Goal: Communication & Community: Ask a question

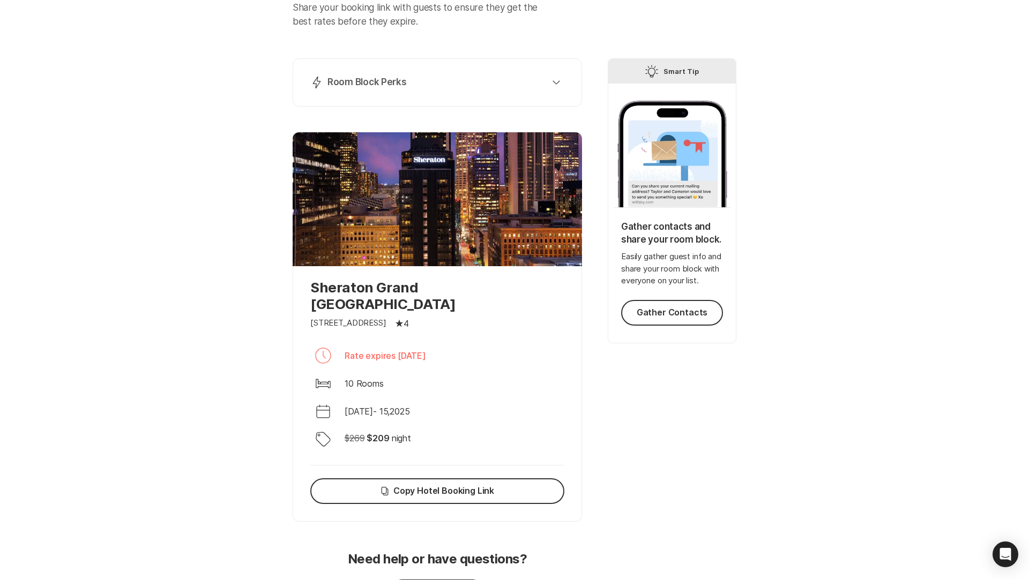
scroll to position [161, 0]
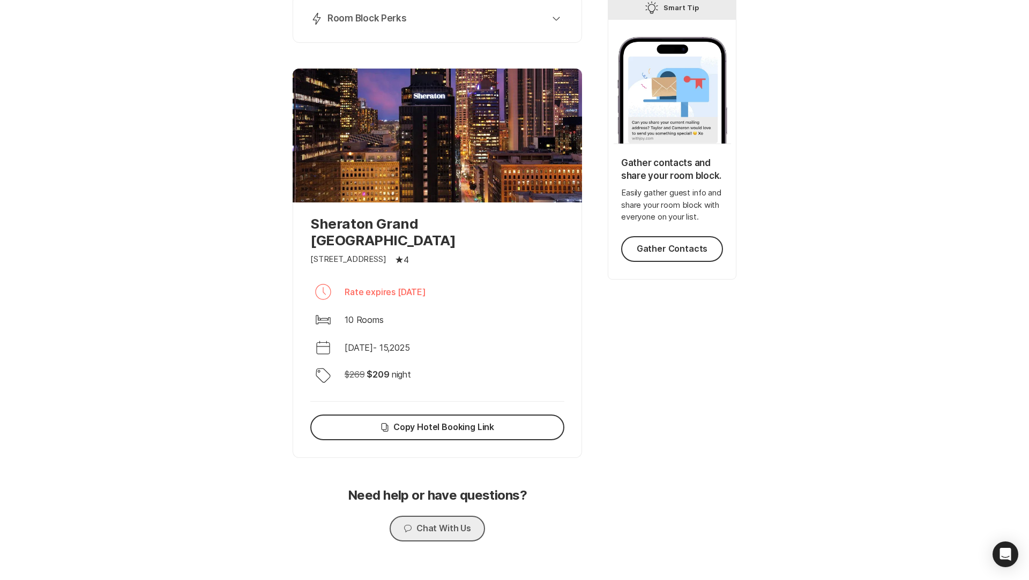
click at [428, 516] on button "Chat Chat With Us" at bounding box center [437, 529] width 95 height 26
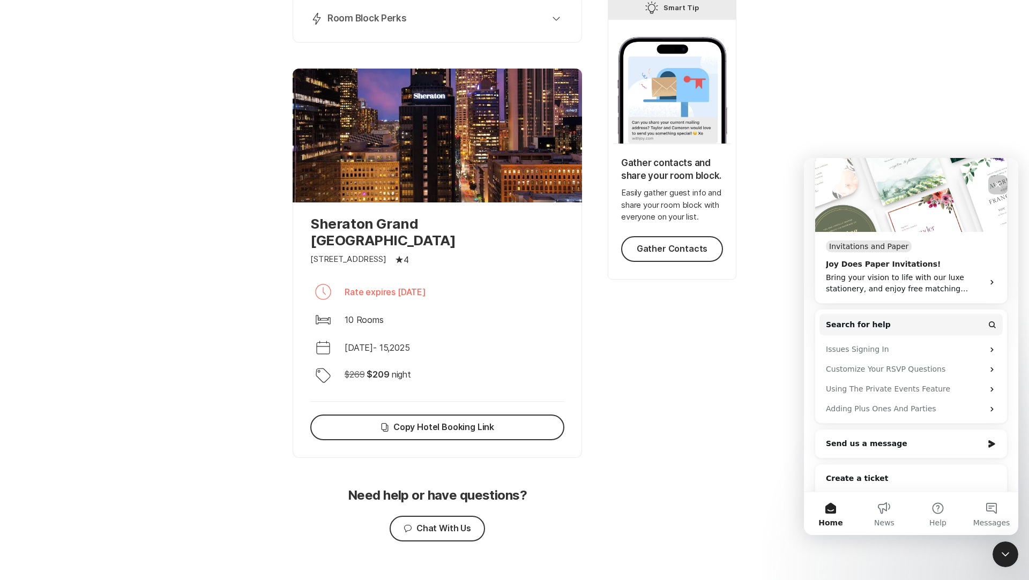
scroll to position [153, 0]
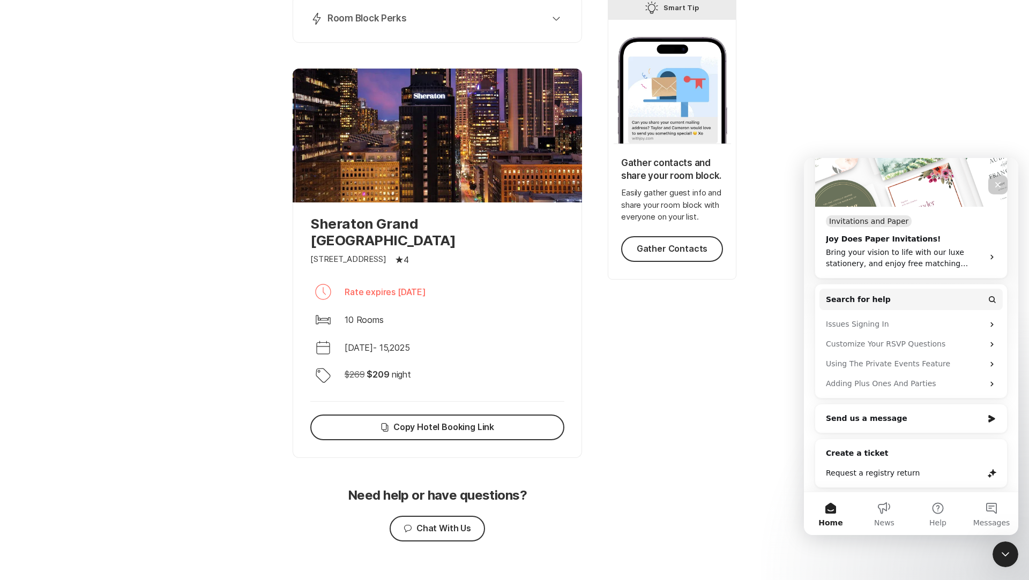
click at [907, 445] on div "Create a ticket Request a registry return" at bounding box center [911, 463] width 193 height 49
click at [854, 451] on div "Create a ticket" at bounding box center [911, 453] width 170 height 11
click at [994, 415] on icon "Intercom messenger" at bounding box center [991, 419] width 9 height 9
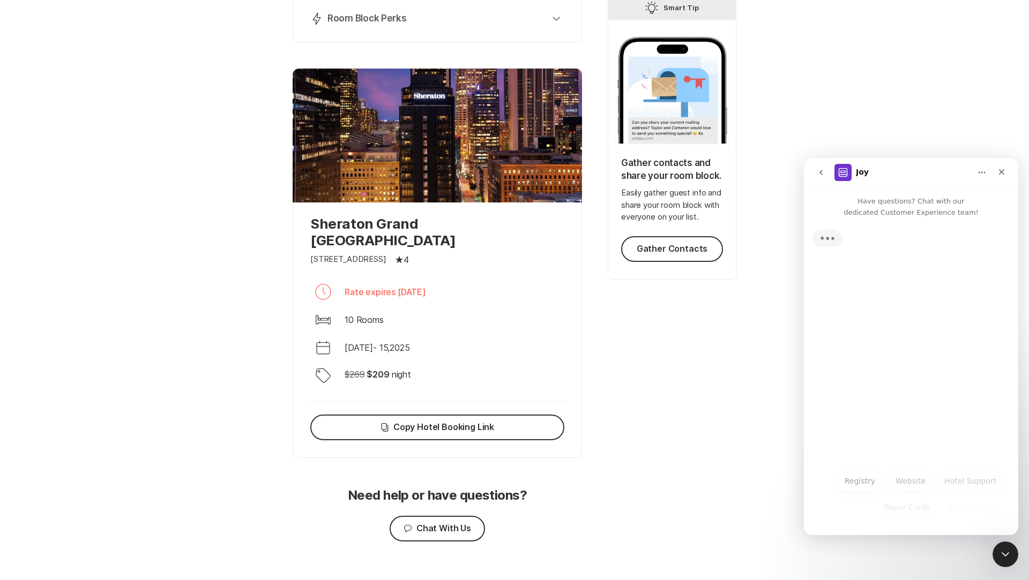
scroll to position [0, 0]
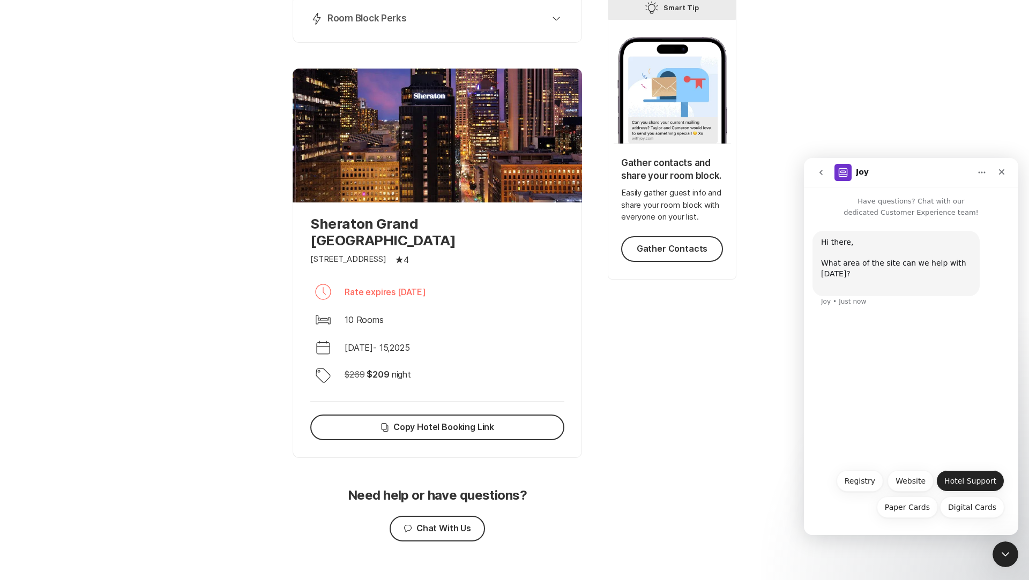
click at [964, 481] on button "Hotel Support" at bounding box center [970, 481] width 68 height 21
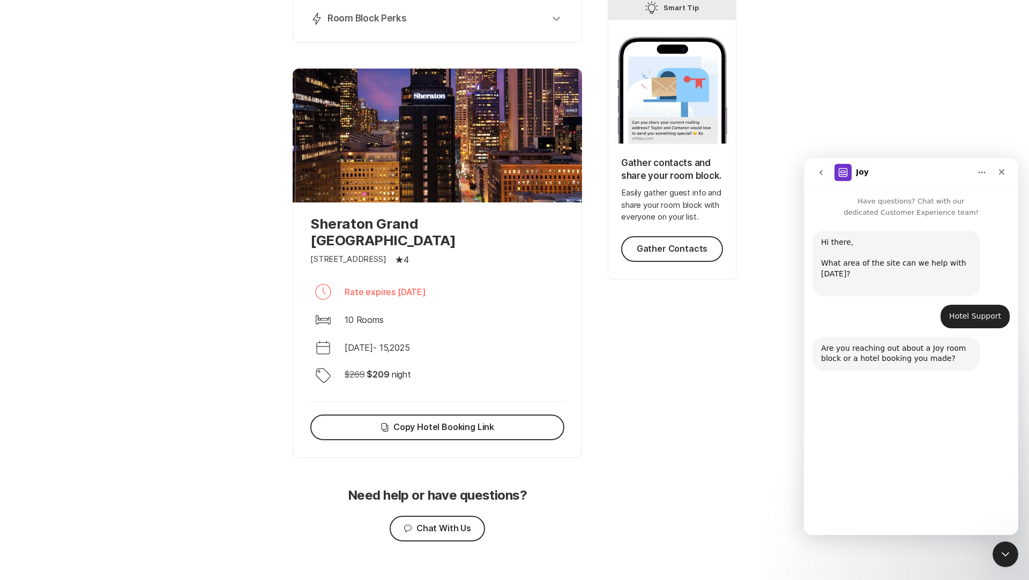
click at [910, 481] on button "Room Block" at bounding box center [904, 481] width 60 height 21
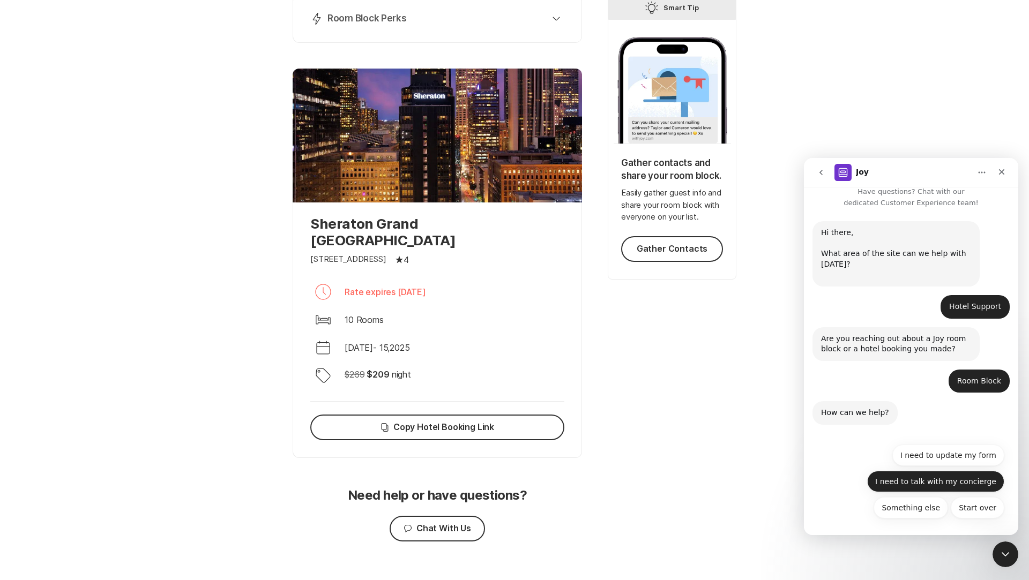
click at [938, 487] on button "I need to talk with my concierge" at bounding box center [935, 481] width 137 height 21
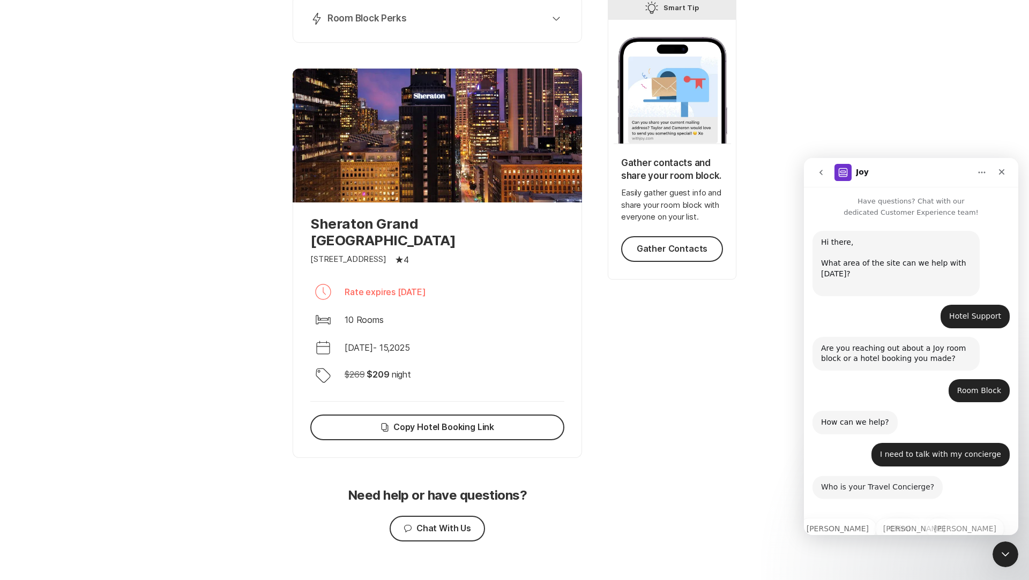
scroll to position [48, 0]
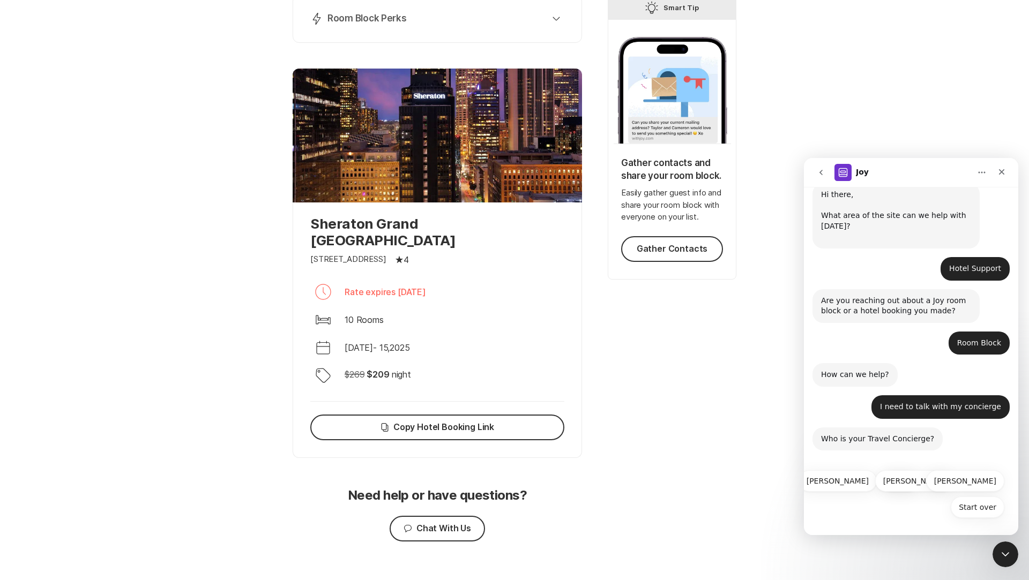
click at [892, 482] on button "Chimi" at bounding box center [900, 481] width 38 height 21
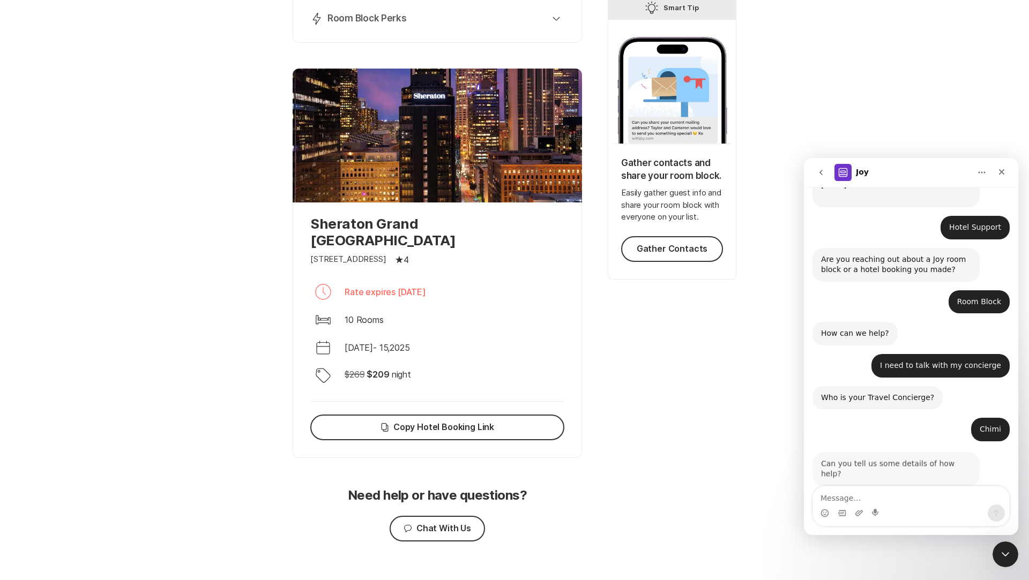
scroll to position [98, 0]
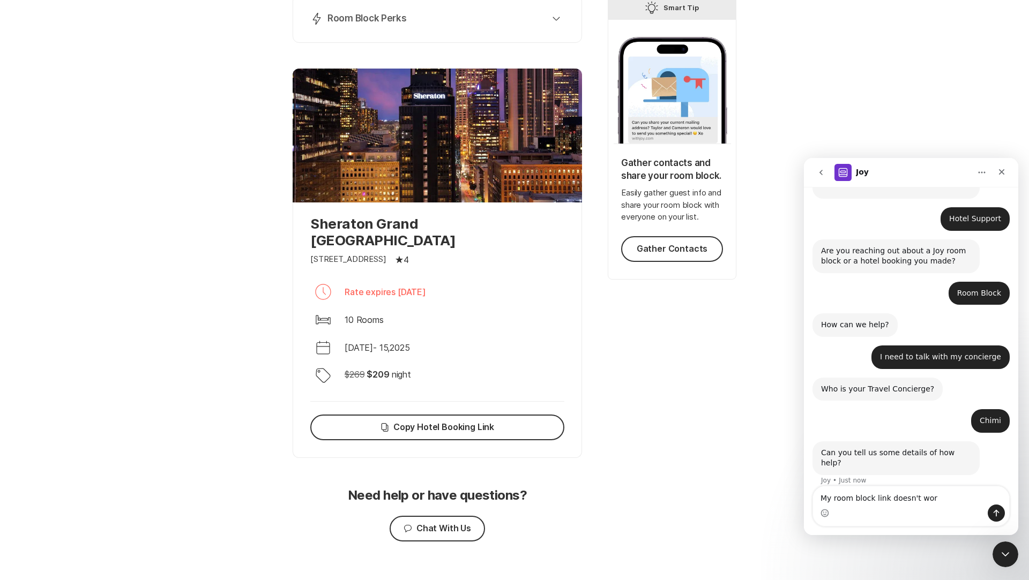
type textarea "My room block link doesn't work"
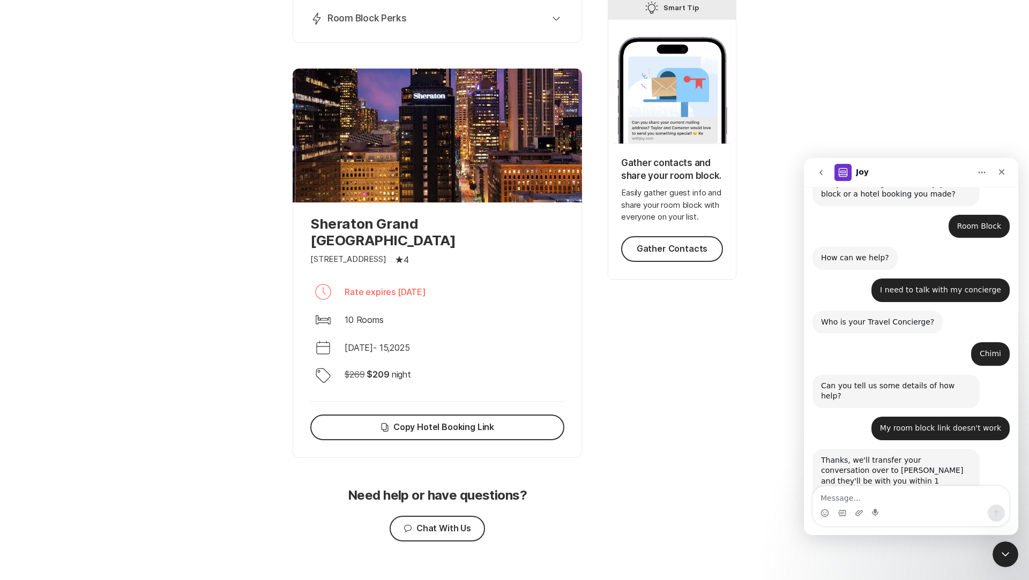
scroll to position [183, 0]
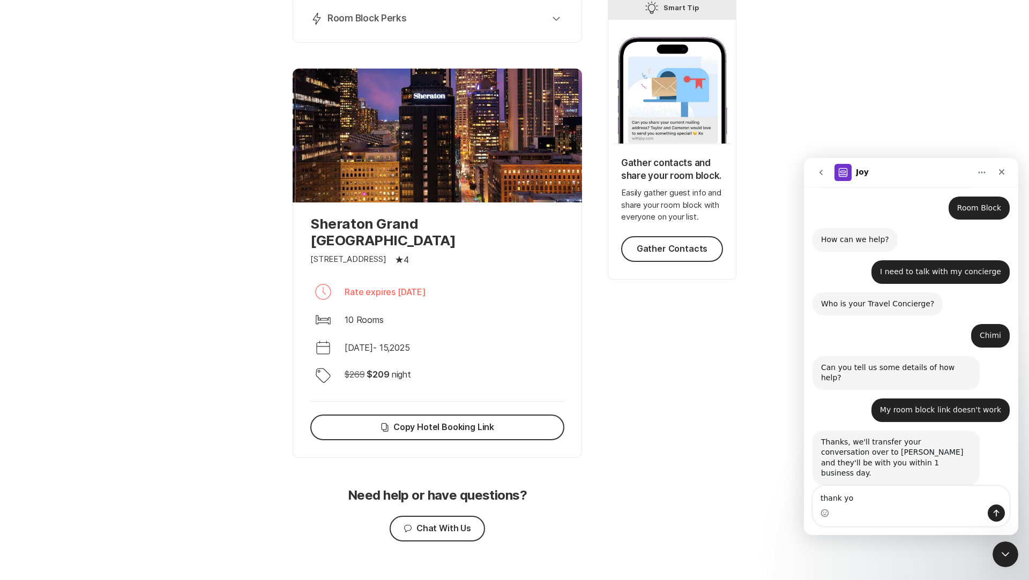
type textarea "thank you"
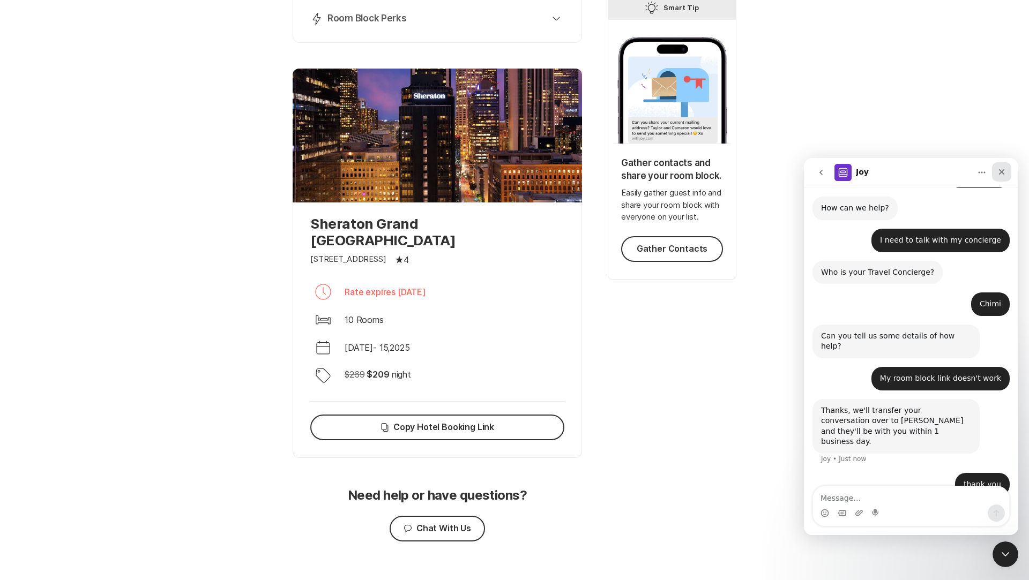
click at [999, 173] on icon "Close" at bounding box center [1001, 172] width 9 height 9
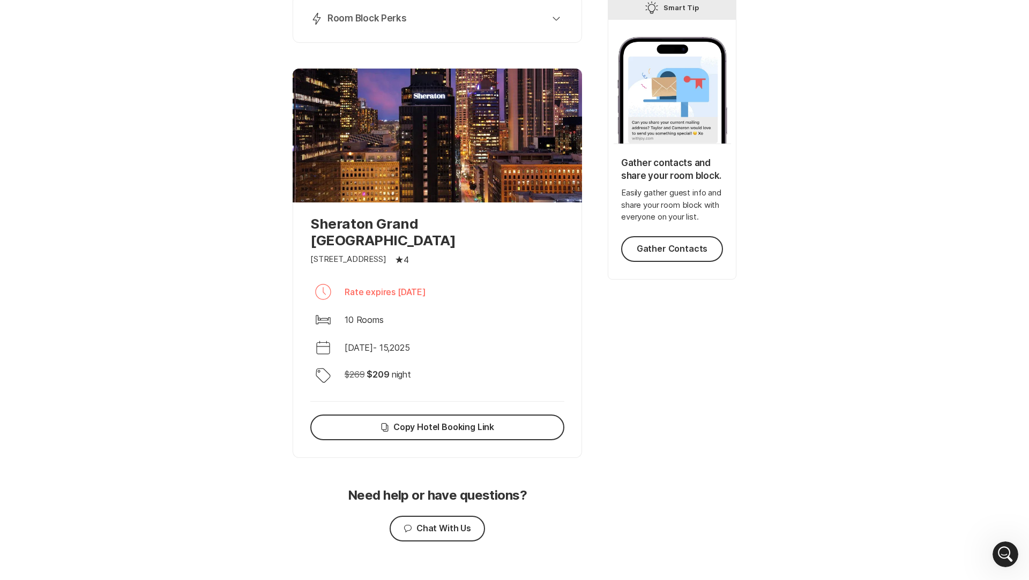
scroll to position [0, 0]
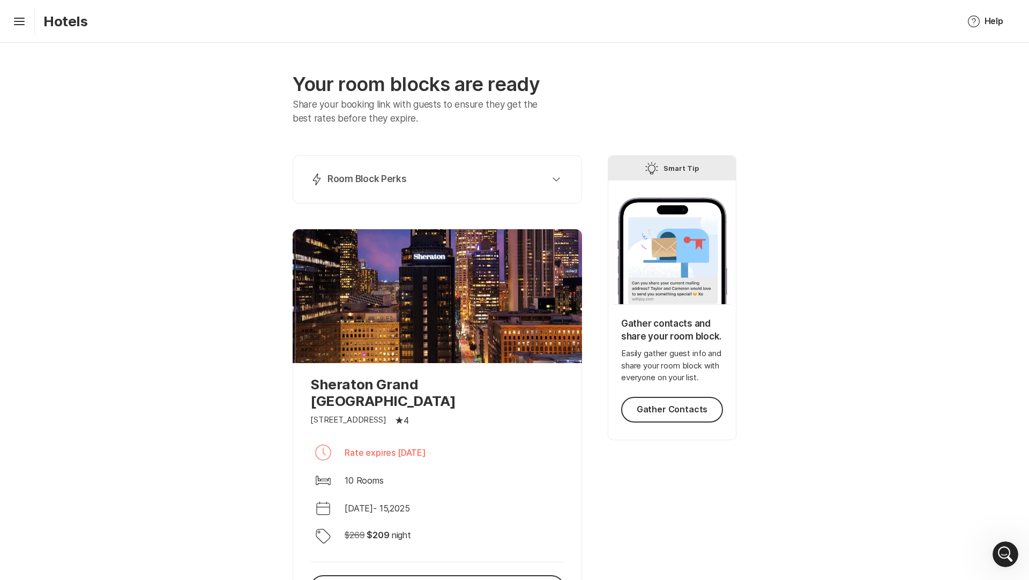
click at [16, 12] on div "Hamburger Hotels" at bounding box center [48, 22] width 79 height 26
click at [20, 28] on icon "Hamburger" at bounding box center [19, 21] width 17 height 17
